Goal: Navigation & Orientation: Go to known website

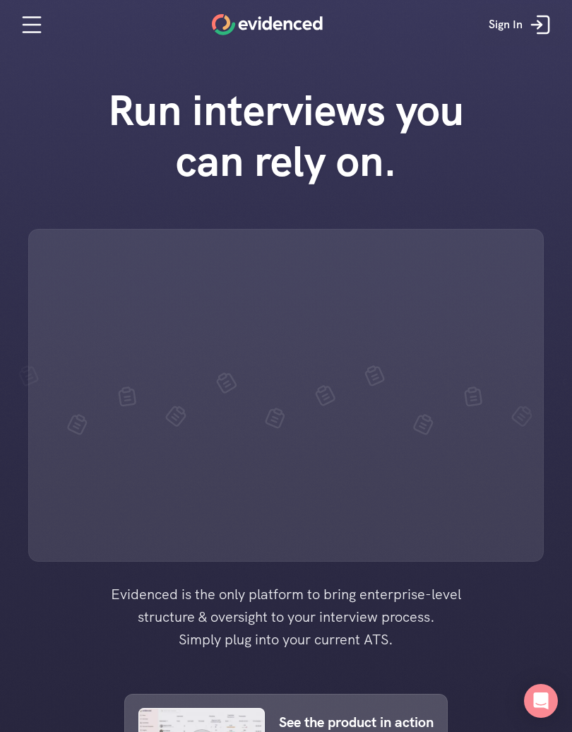
click at [541, 25] on icon at bounding box center [537, 25] width 10 height 0
click at [522, 28] on p "Sign In" at bounding box center [506, 25] width 34 height 18
